Goal: Entertainment & Leisure: Consume media (video, audio)

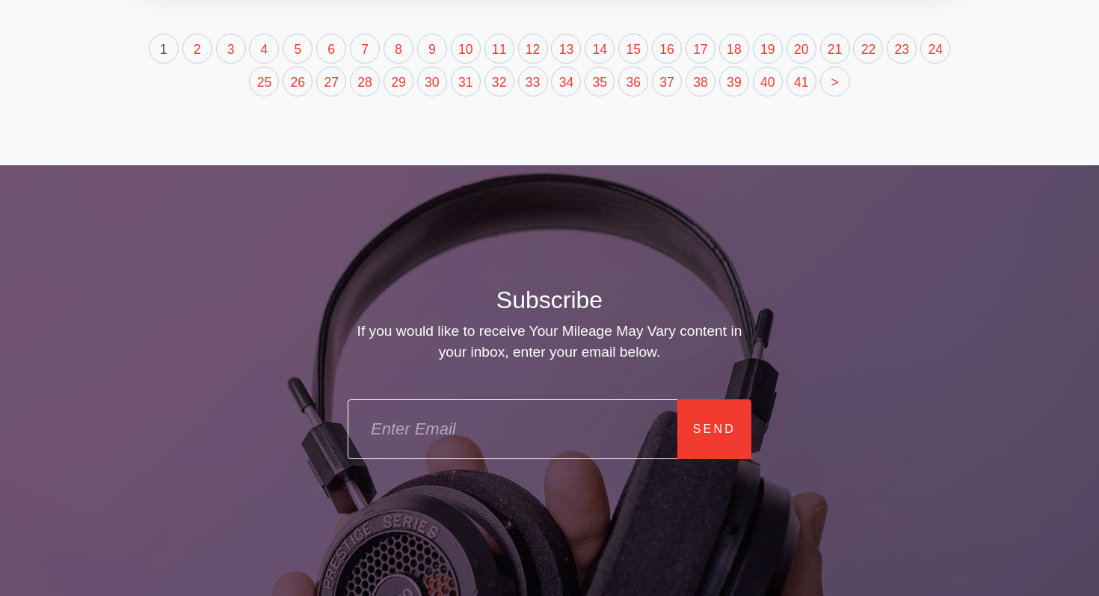
scroll to position [3567, 0]
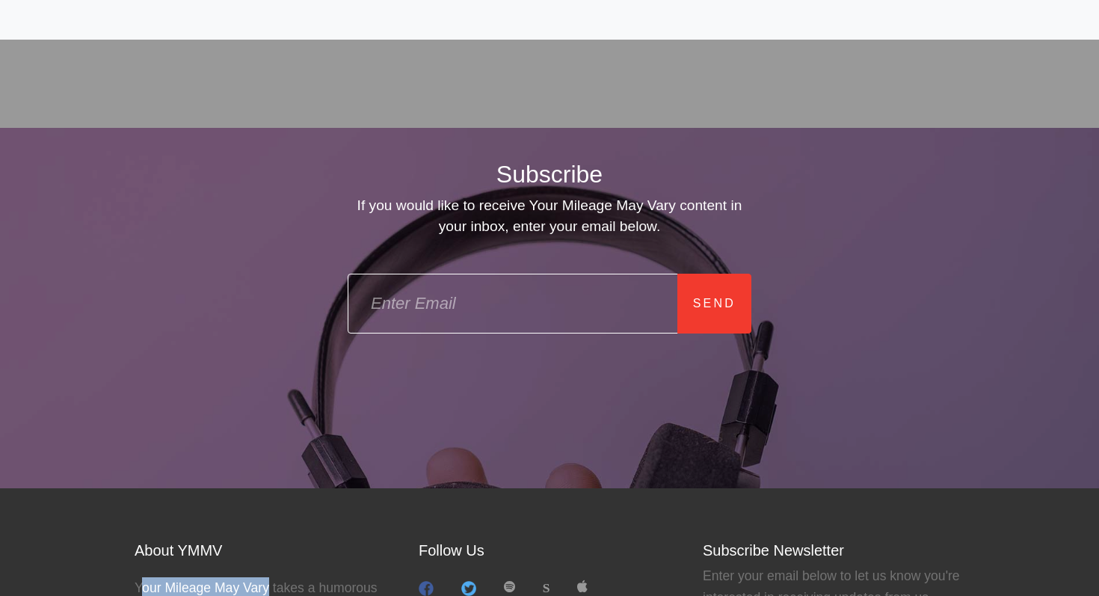
drag, startPoint x: 139, startPoint y: 337, endPoint x: 254, endPoint y: 342, distance: 115.2
copy p "our Mileage May Vary"
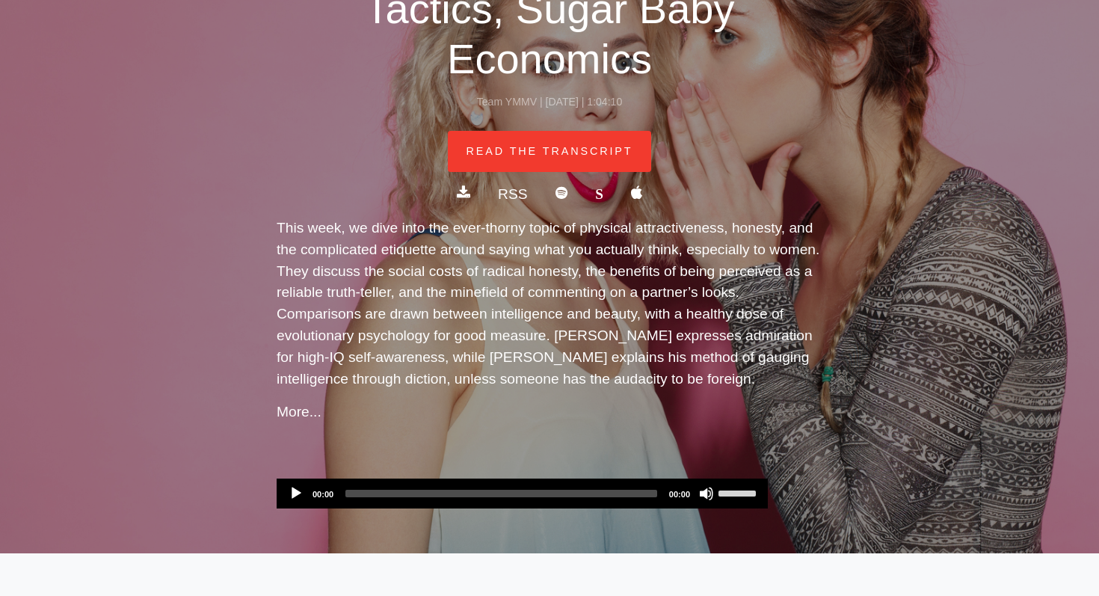
scroll to position [421, 0]
click at [299, 403] on link "More..." at bounding box center [299, 411] width 45 height 16
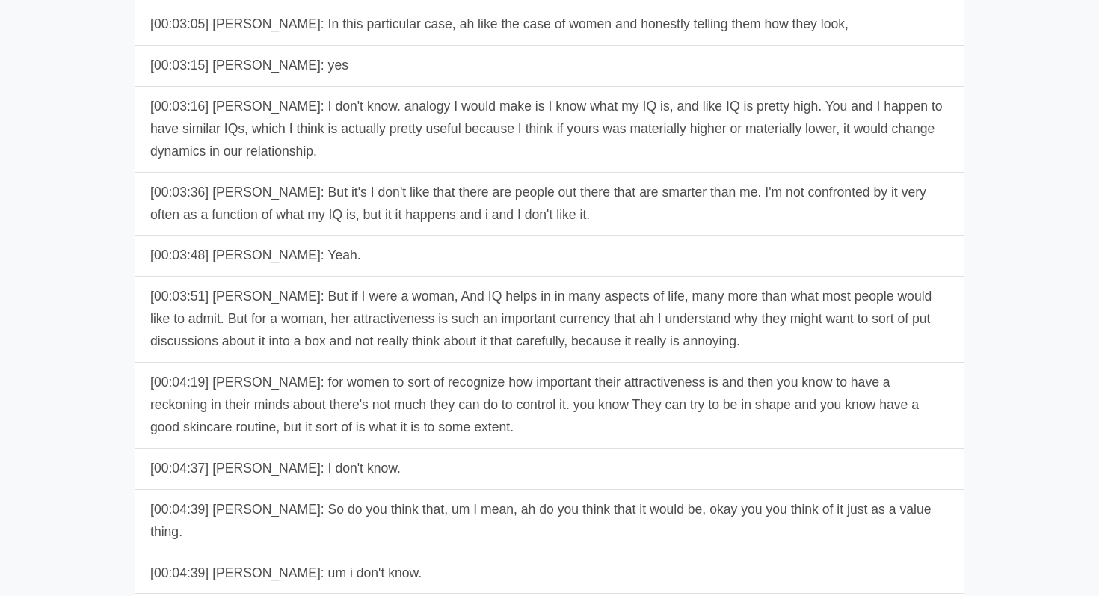
scroll to position [2507, 0]
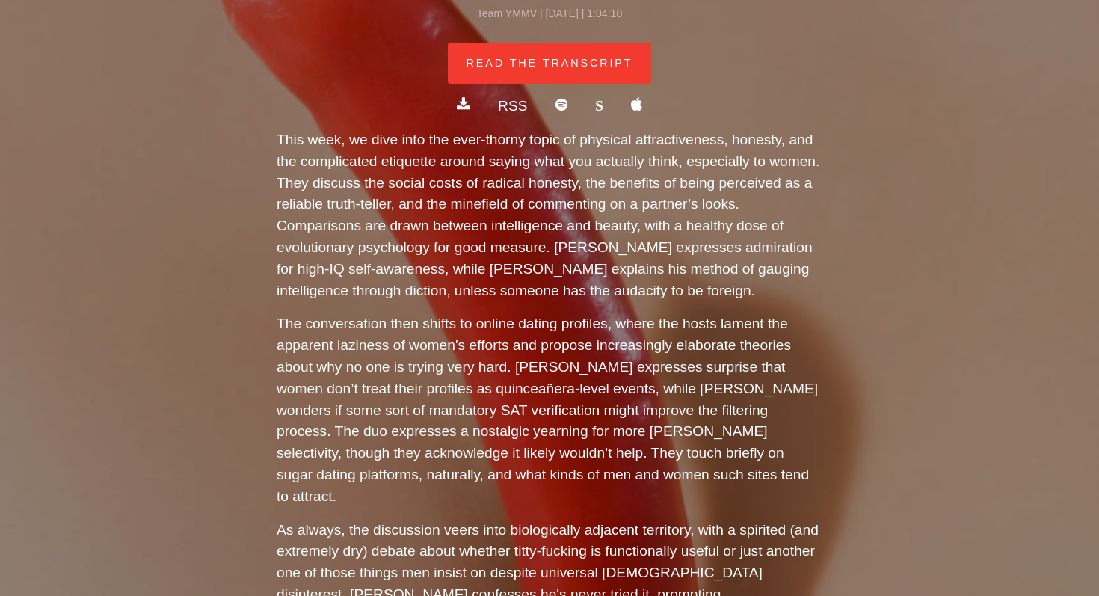
scroll to position [511, 0]
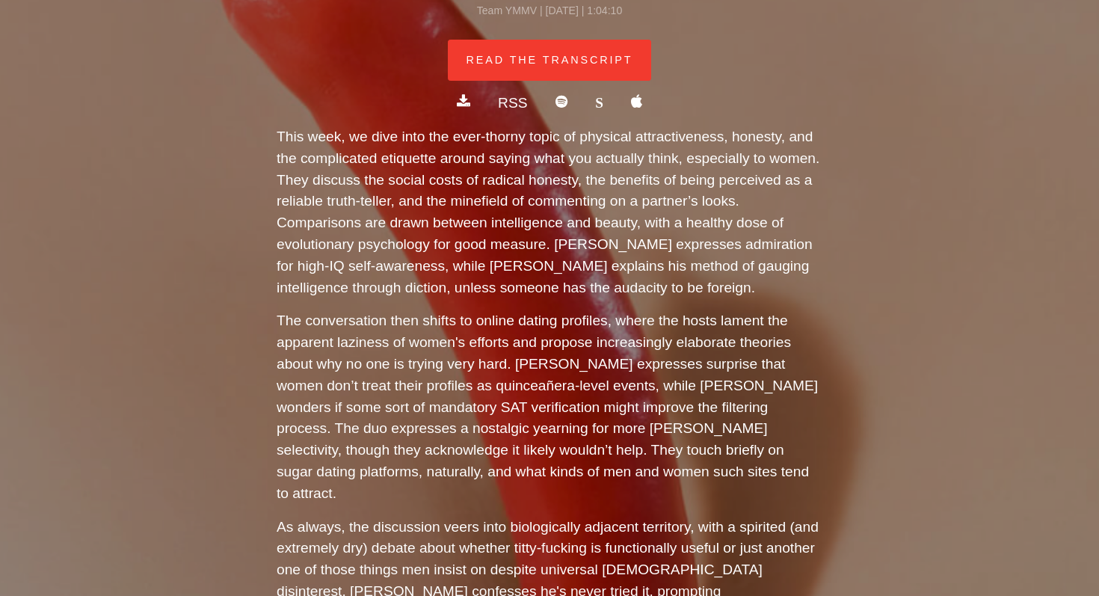
click at [631, 94] on span at bounding box center [636, 101] width 11 height 14
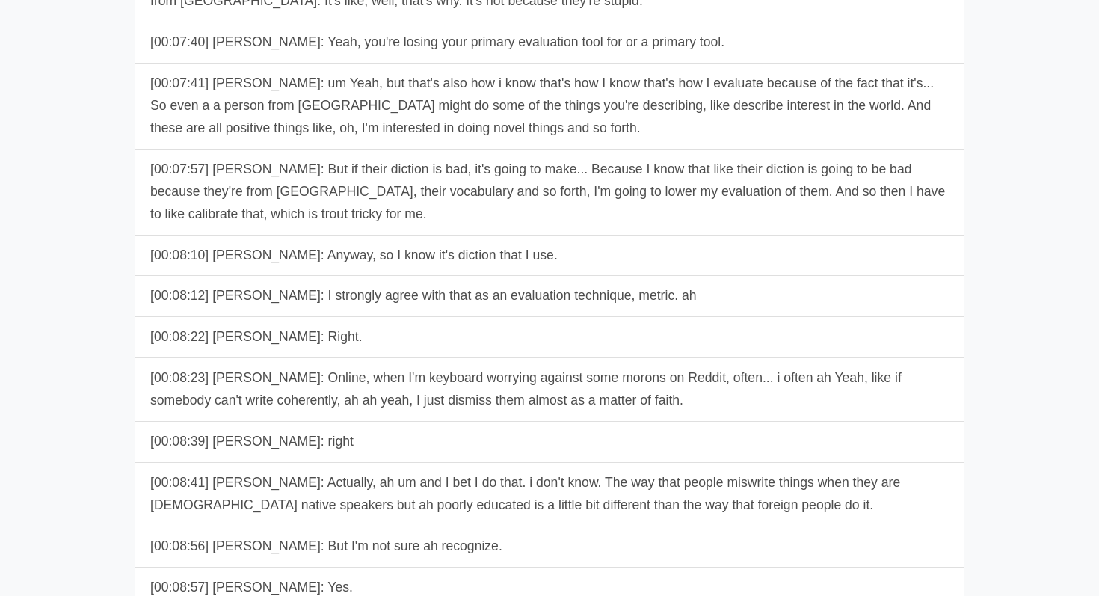
scroll to position [4712, 0]
